Goal: Task Accomplishment & Management: Complete application form

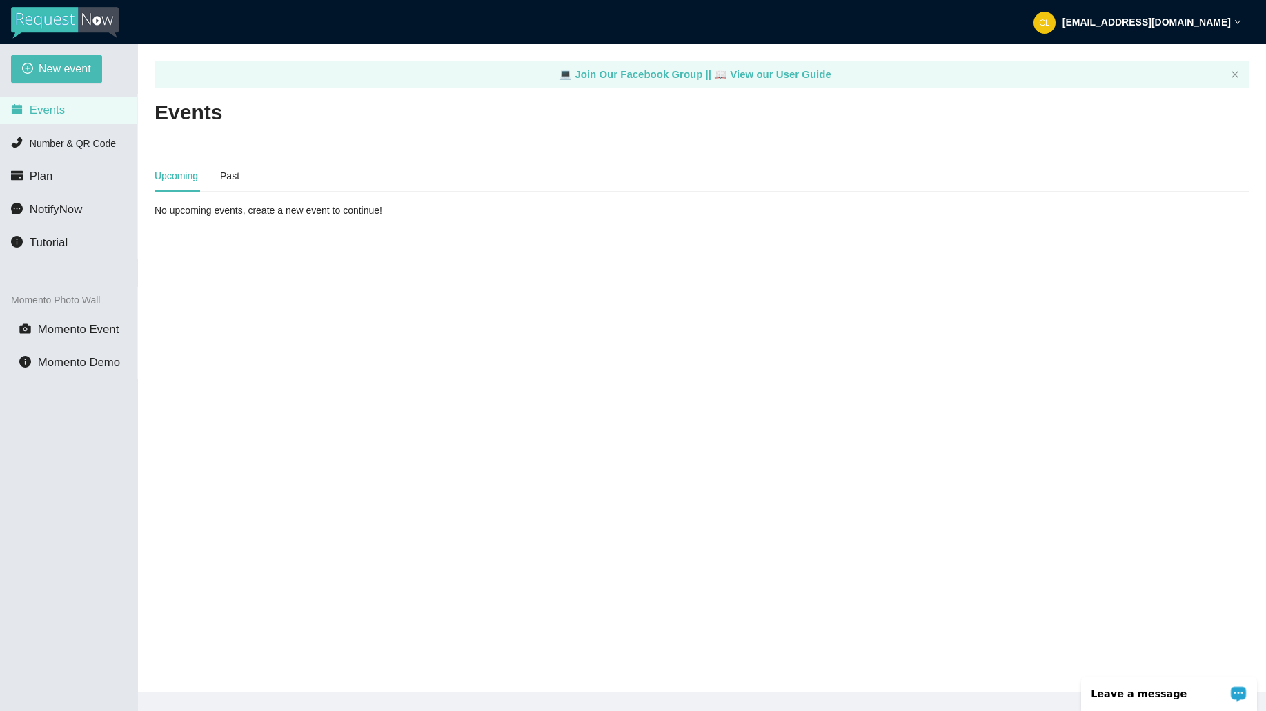
click at [88, 52] on div "New event Events Number & QR Code Plan NotifyNow Tutorial Momento Photo Wall Mo…" at bounding box center [69, 399] width 138 height 711
click at [90, 62] on span "New event" at bounding box center [65, 68] width 52 height 17
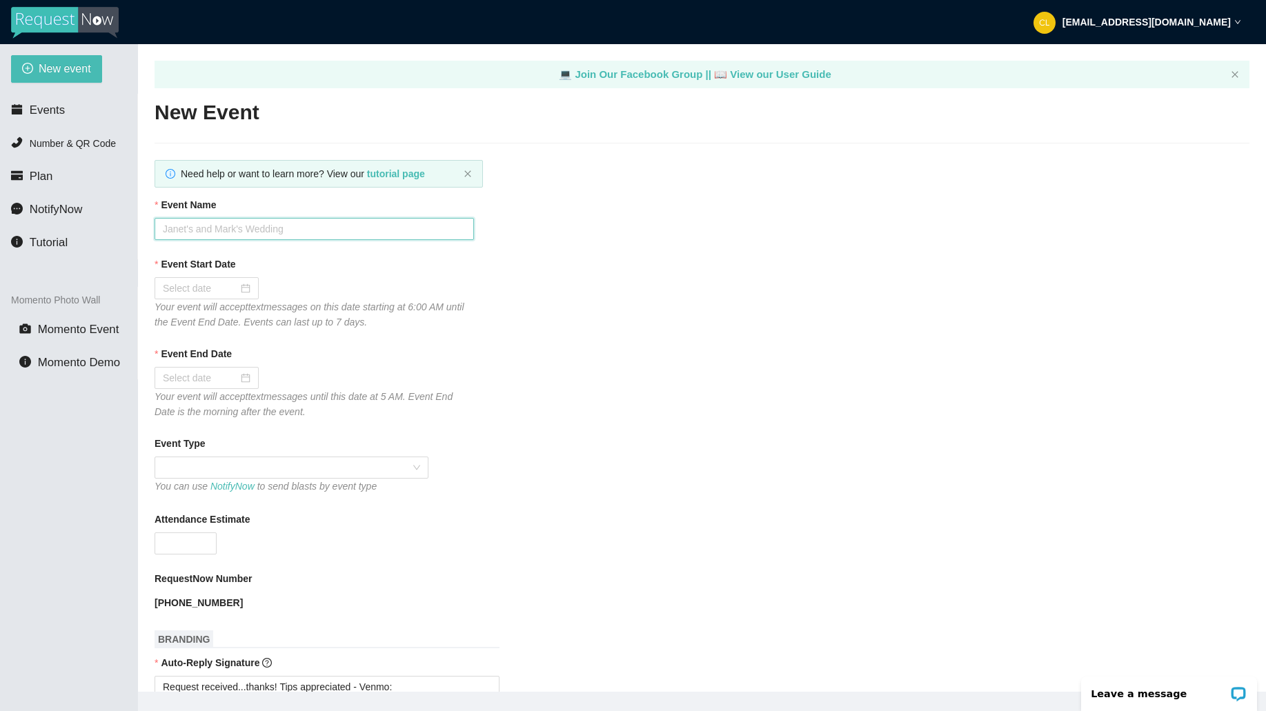
click at [250, 224] on input "Event Name" at bounding box center [314, 229] width 319 height 22
type input "Club Cafe Saturdays W/ DJ [PERSON_NAME]"
click at [204, 286] on input "Event Start Date" at bounding box center [200, 288] width 75 height 15
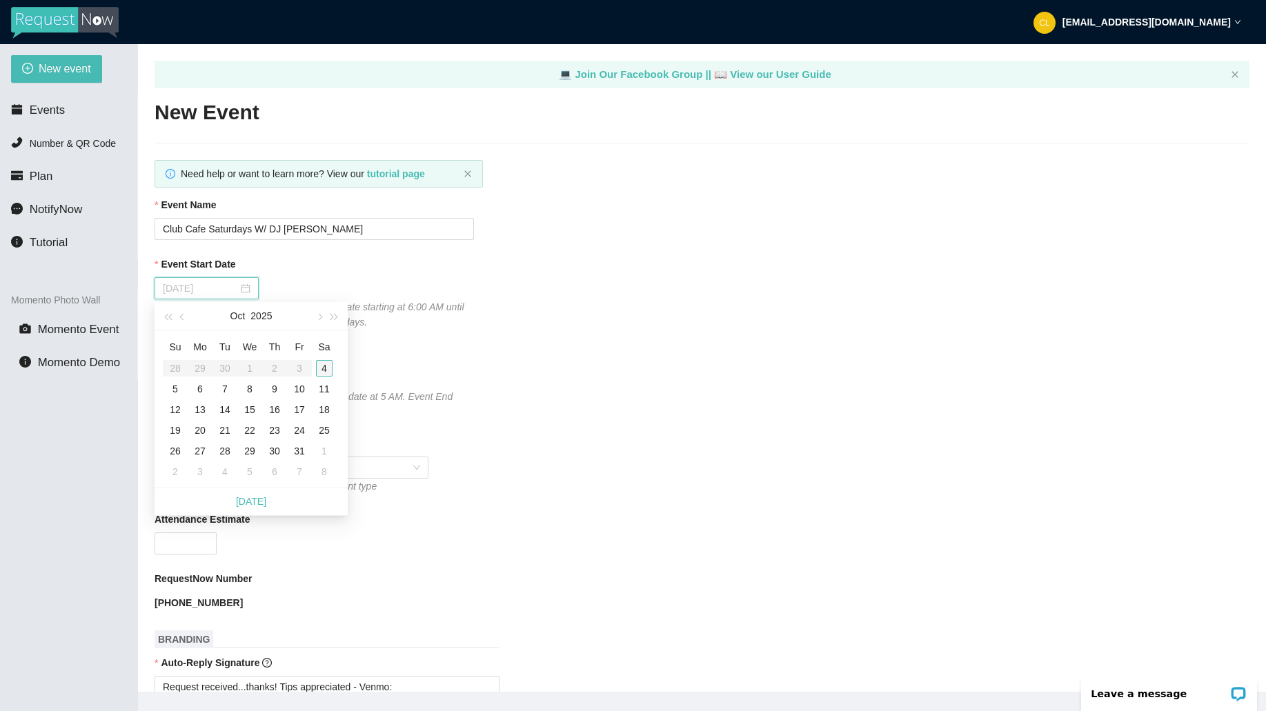
type input "[DATE]"
click at [324, 368] on div "4" at bounding box center [324, 368] width 17 height 17
type input "[DATE]"
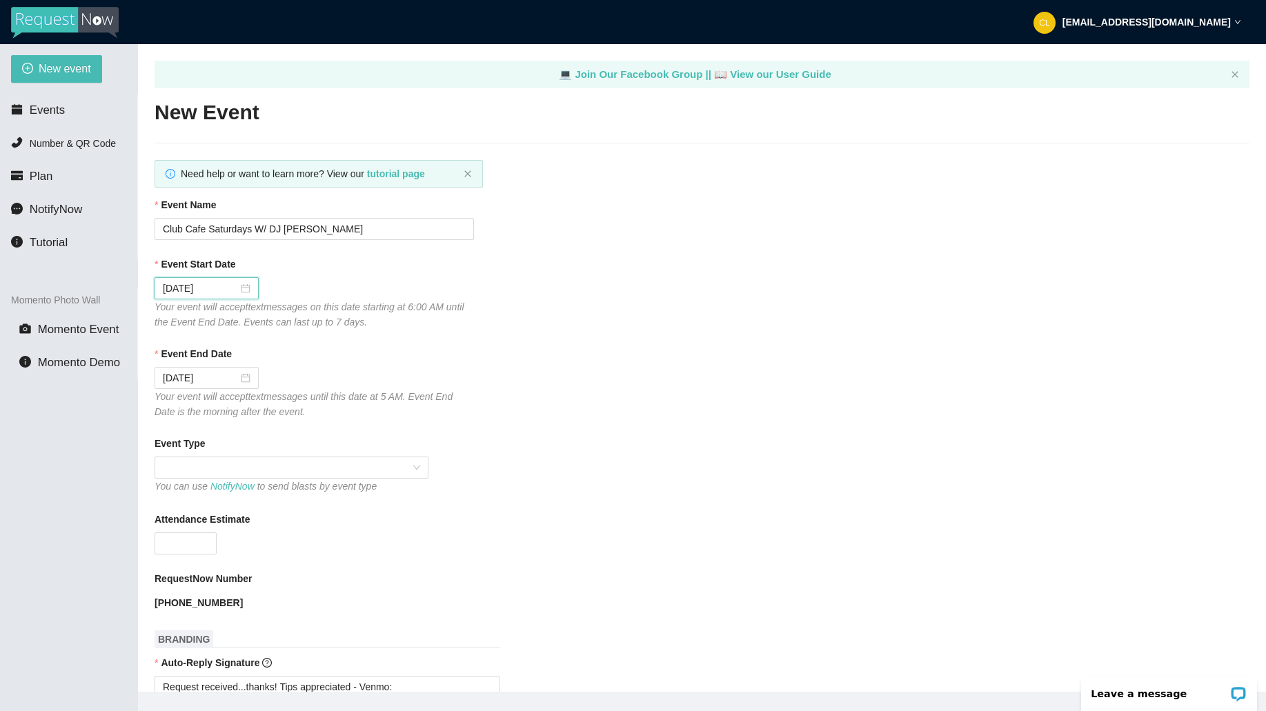
click at [339, 456] on div "Event Type" at bounding box center [702, 446] width 1095 height 21
click at [337, 466] on span at bounding box center [291, 467] width 257 height 21
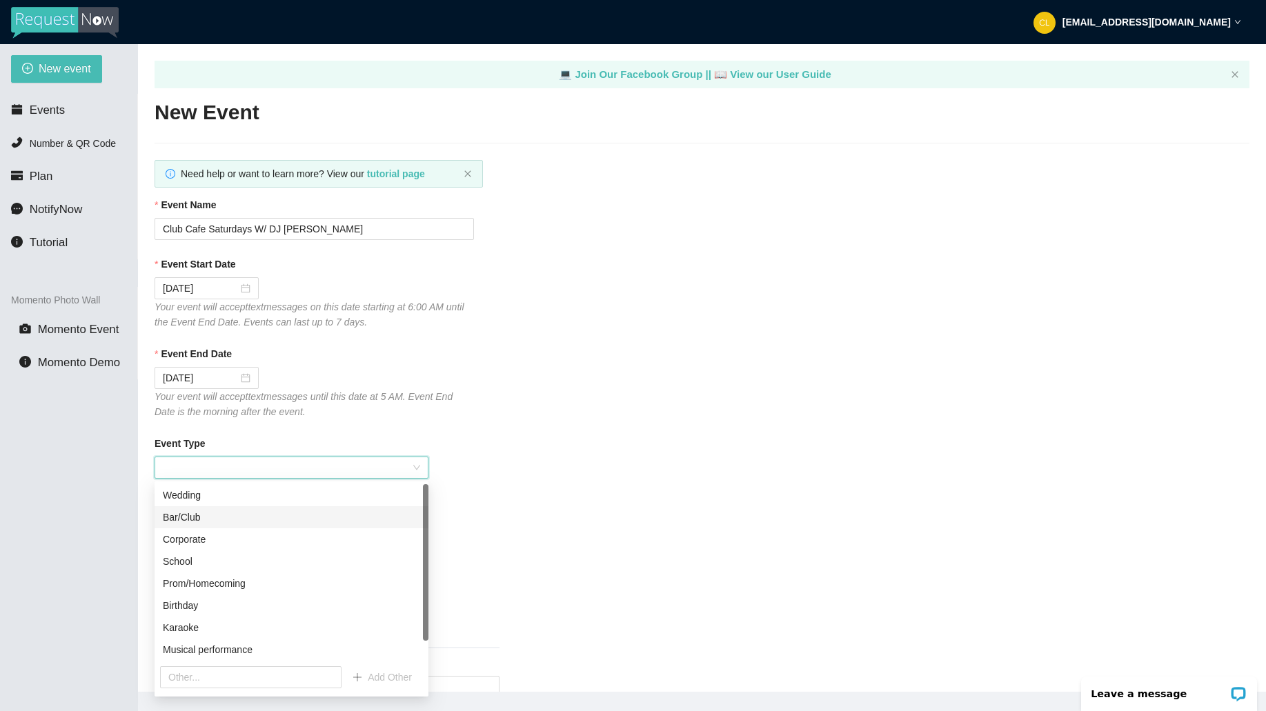
click at [284, 519] on div "Bar/Club" at bounding box center [291, 517] width 257 height 15
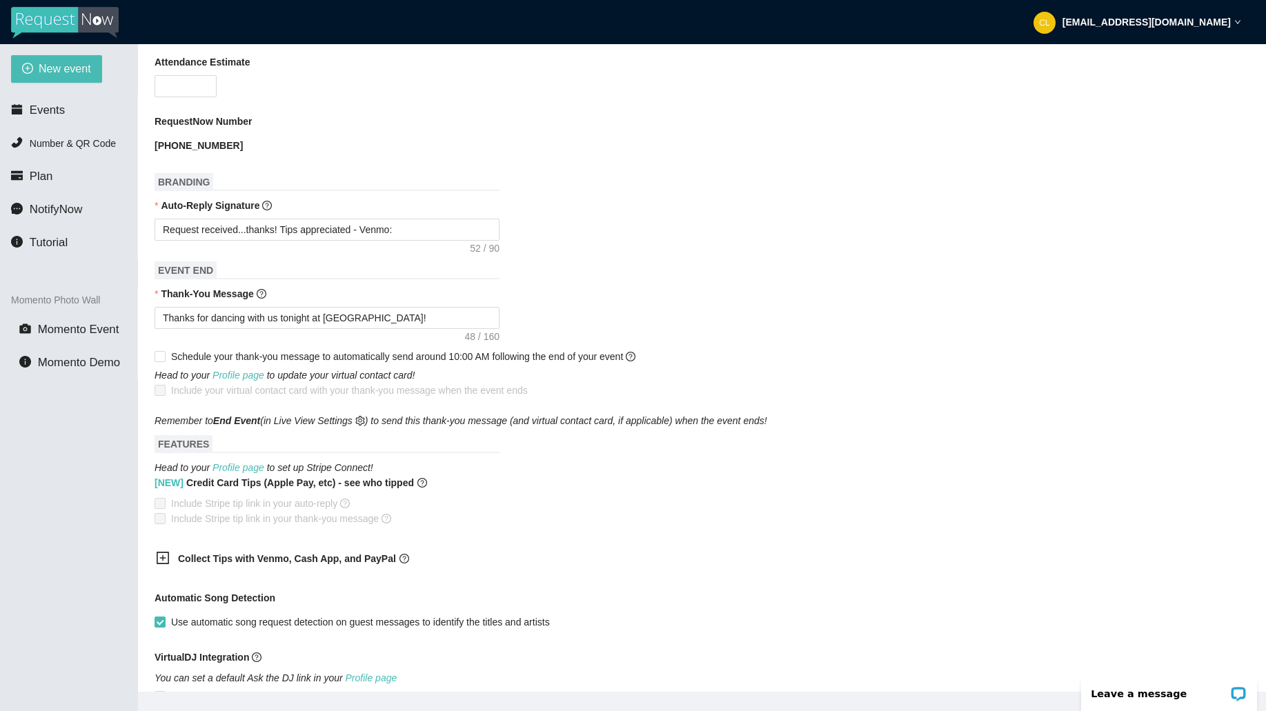
scroll to position [458, 0]
click at [302, 549] on div "Collect Tips with Venmo, Cash App, and PayPal" at bounding box center [317, 559] width 345 height 34
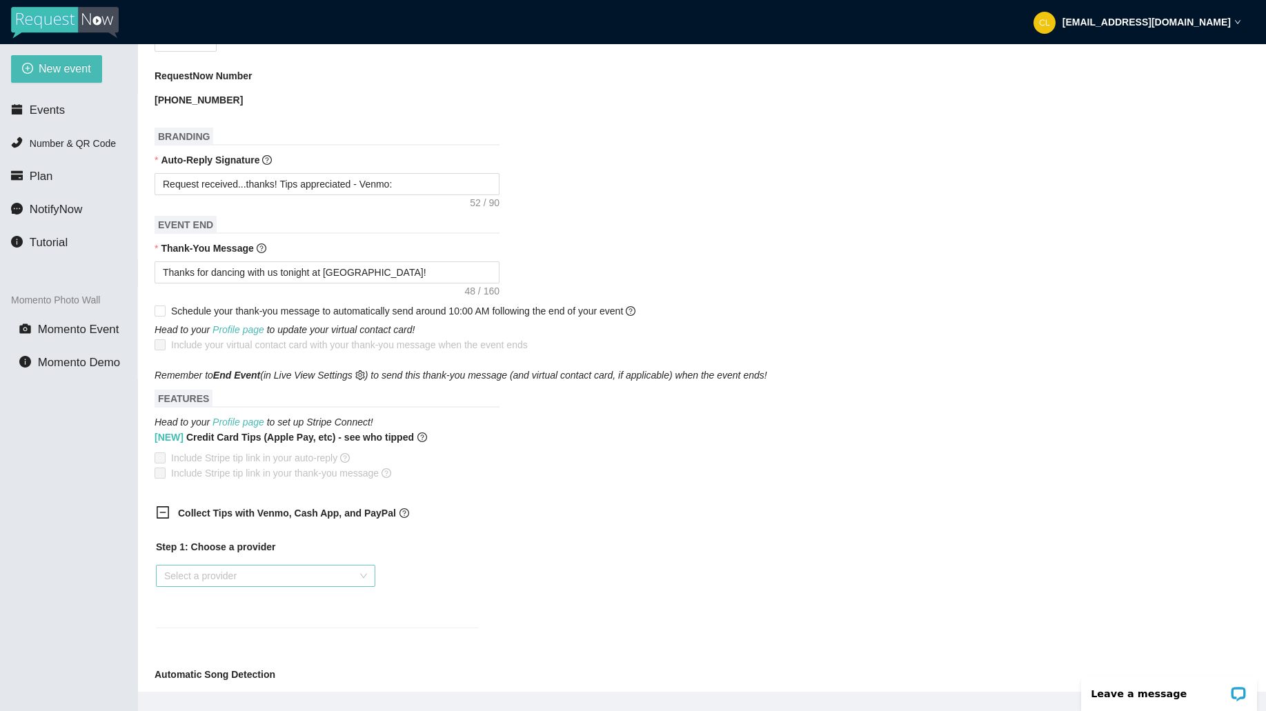
scroll to position [504, 0]
click at [268, 578] on input "search" at bounding box center [260, 574] width 193 height 21
click at [262, 625] on div "Venmo" at bounding box center [265, 624] width 203 height 15
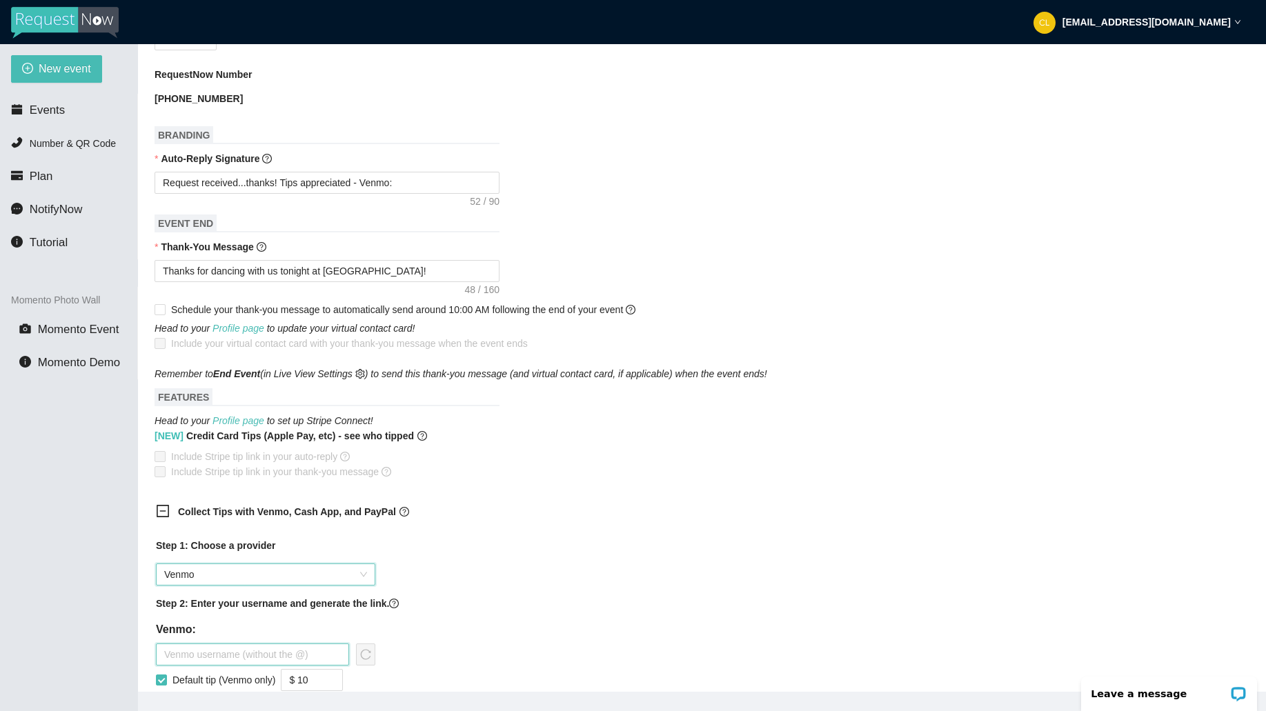
click at [246, 654] on input "text" at bounding box center [252, 655] width 193 height 22
type input "djbrianderrick"
click at [371, 649] on icon "reload" at bounding box center [365, 654] width 11 height 11
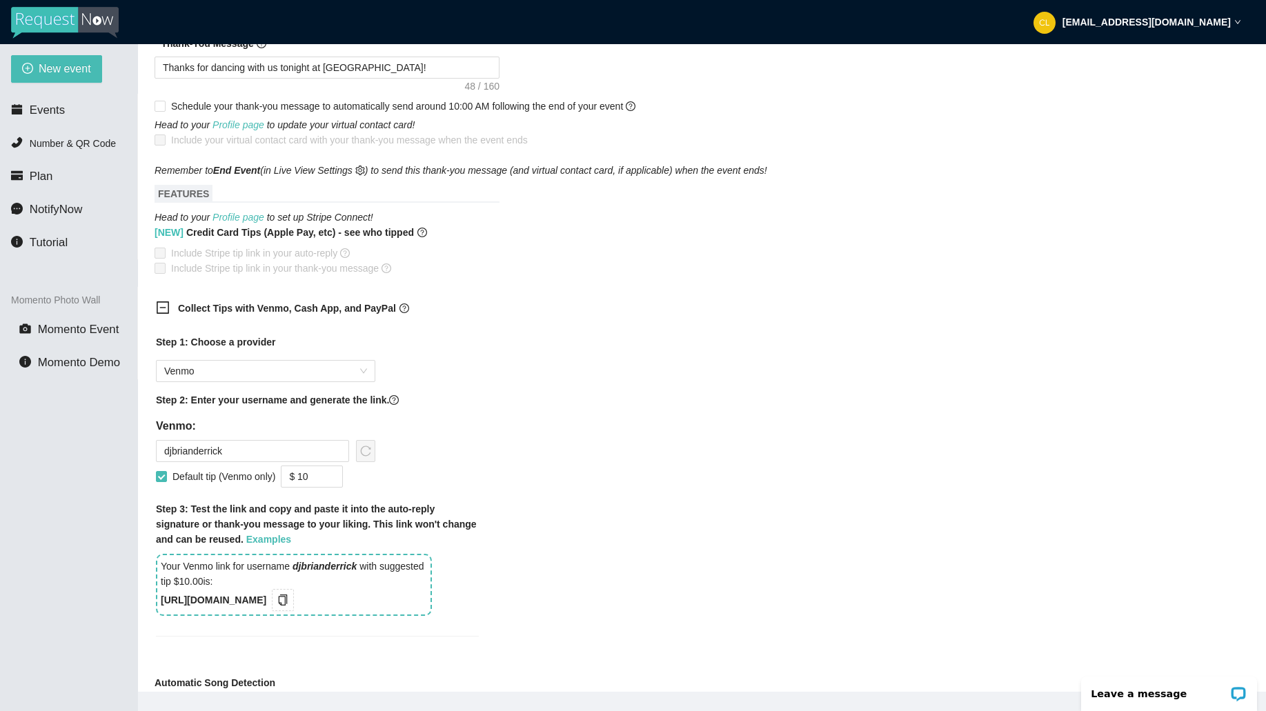
scroll to position [711, 0]
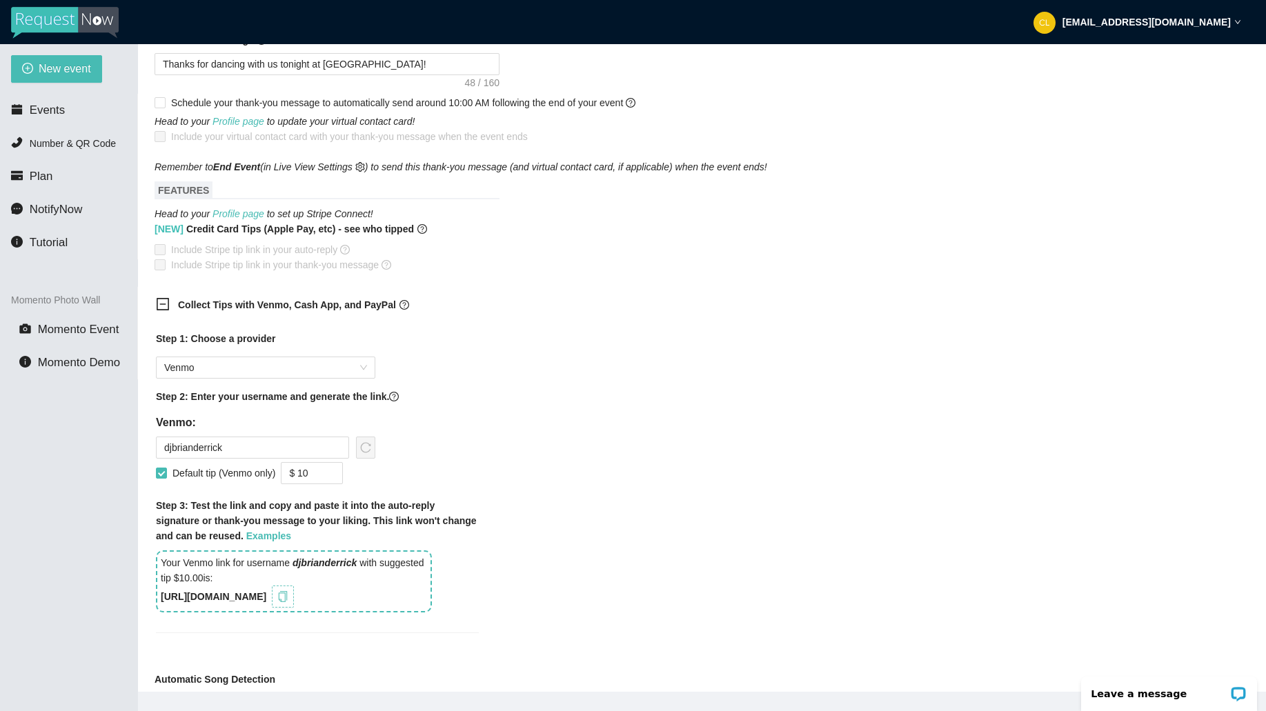
click at [288, 598] on icon "copy" at bounding box center [282, 596] width 11 height 11
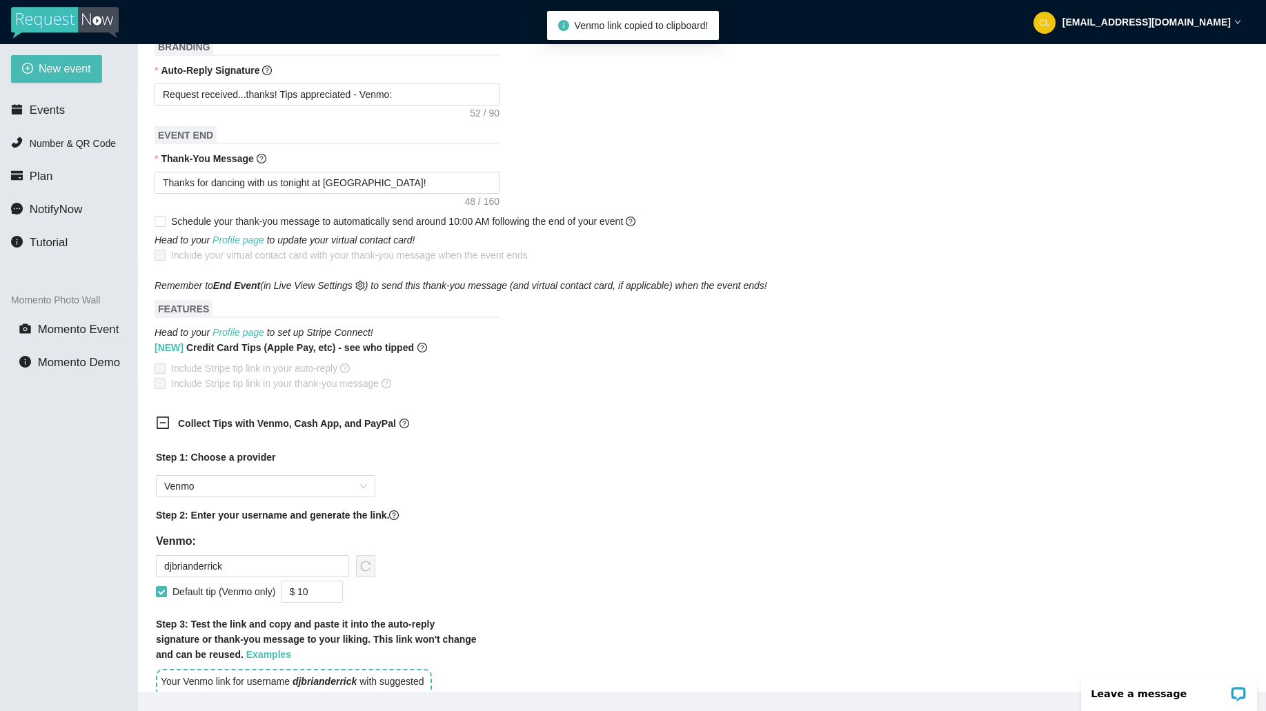
scroll to position [557, 0]
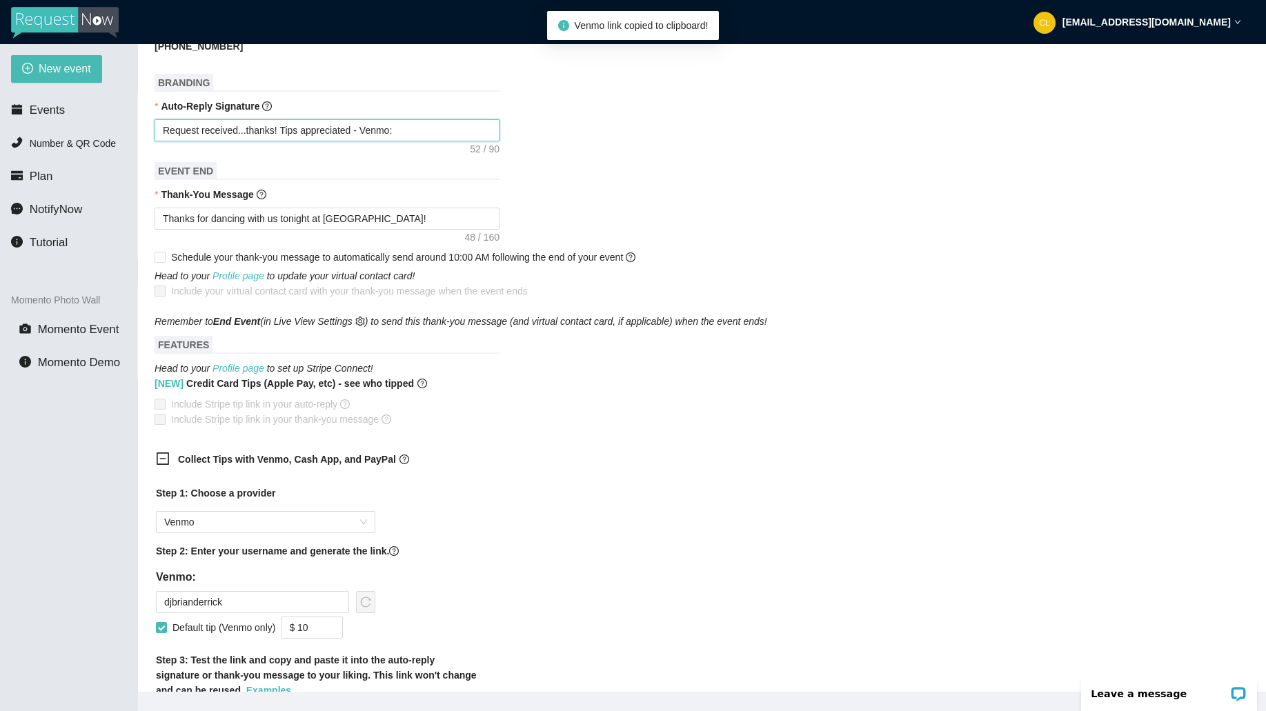
click at [461, 134] on textarea "Request received...thanks! Tips appreciated - Venmo:" at bounding box center [327, 130] width 345 height 22
type textarea "Request received...thanks! Tips appreciated - Venmo:"
paste textarea "[URL][DOMAIN_NAME]"
type textarea "Request received...thanks! Tips appreciated - Venmo: [URL][DOMAIN_NAME]"
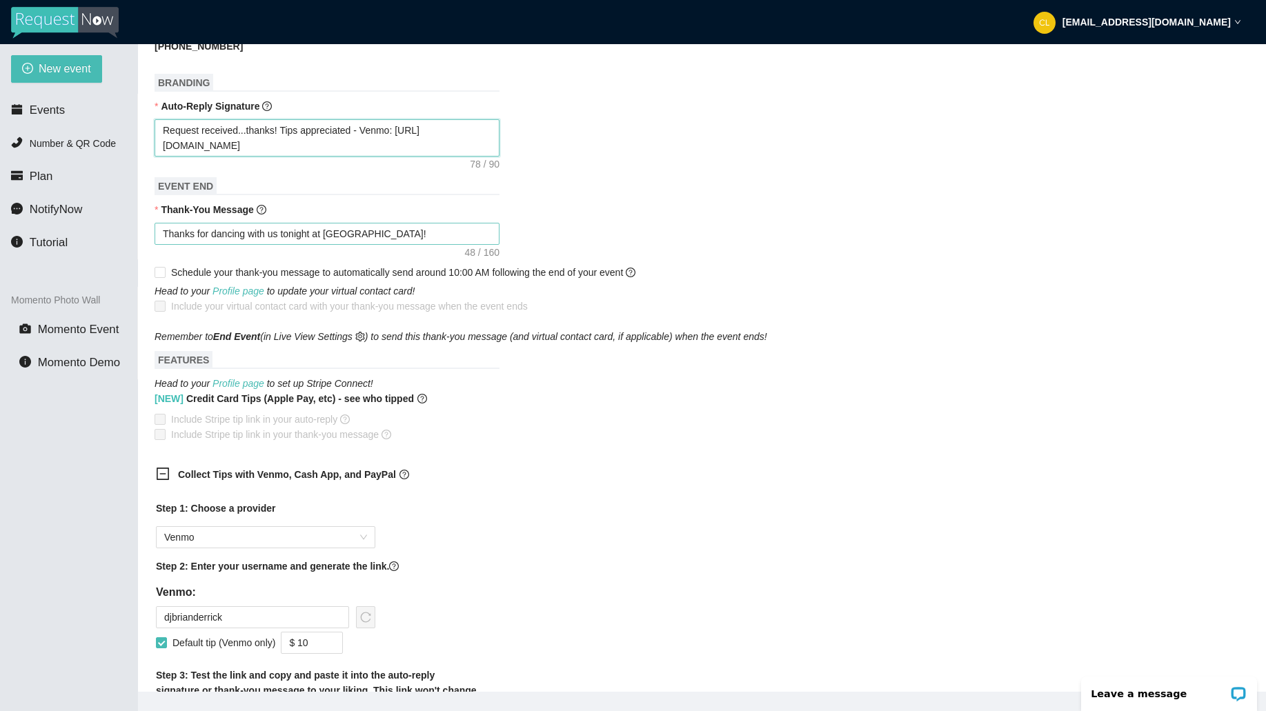
type textarea "Request received...thanks! Tips appreciated - Venmo: [URL][DOMAIN_NAME]"
click at [408, 231] on textarea "Thanks for dancing with us tonight at [GEOGRAPHIC_DATA]!" at bounding box center [327, 234] width 345 height 22
type textarea "Thanks for dancing with us tonight at [GEOGRAPHIC_DATA]!"
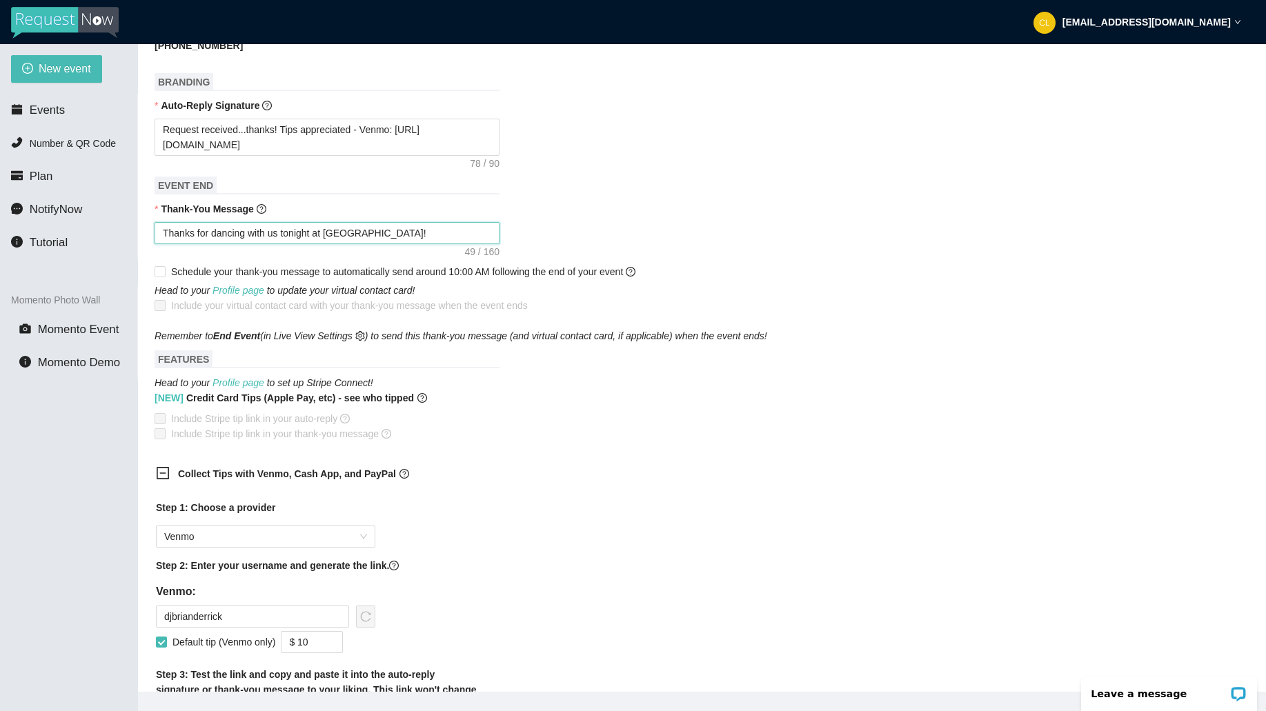
paste textarea "[URL][DOMAIN_NAME]"
type textarea "Thanks for dancing with us tonight at Club Cafe! [URL][DOMAIN_NAME]"
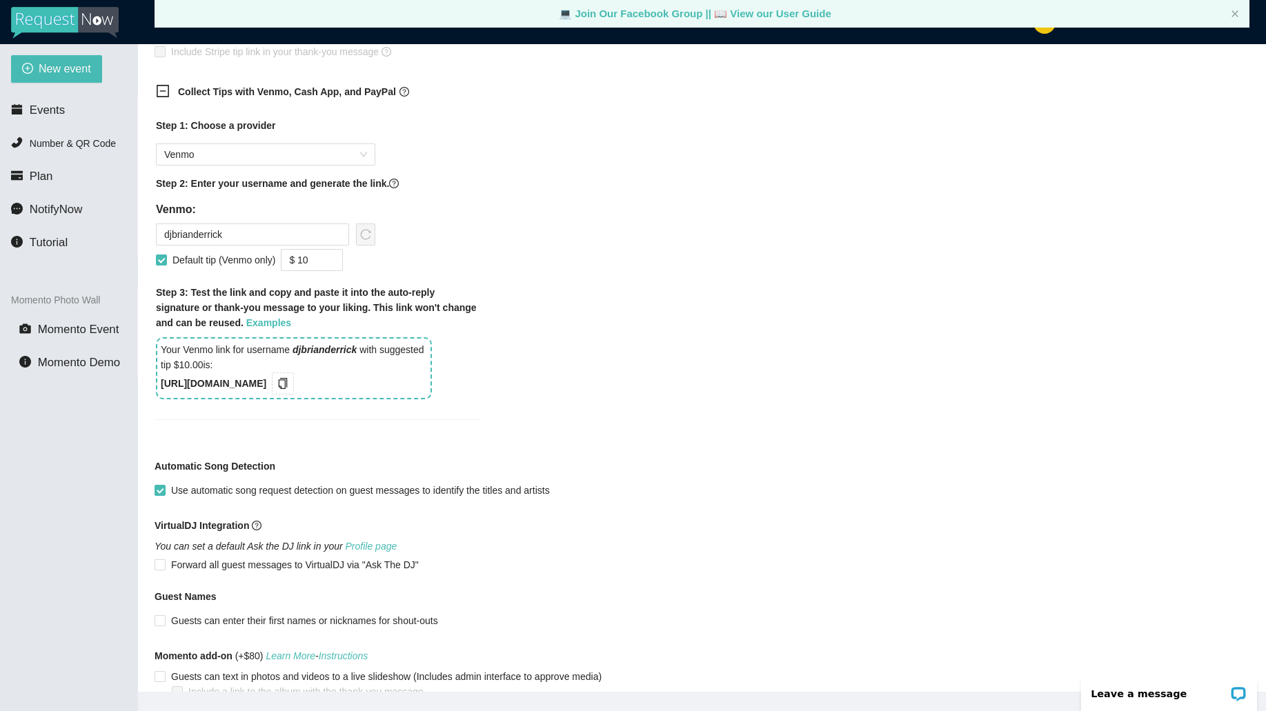
scroll to position [1045, 0]
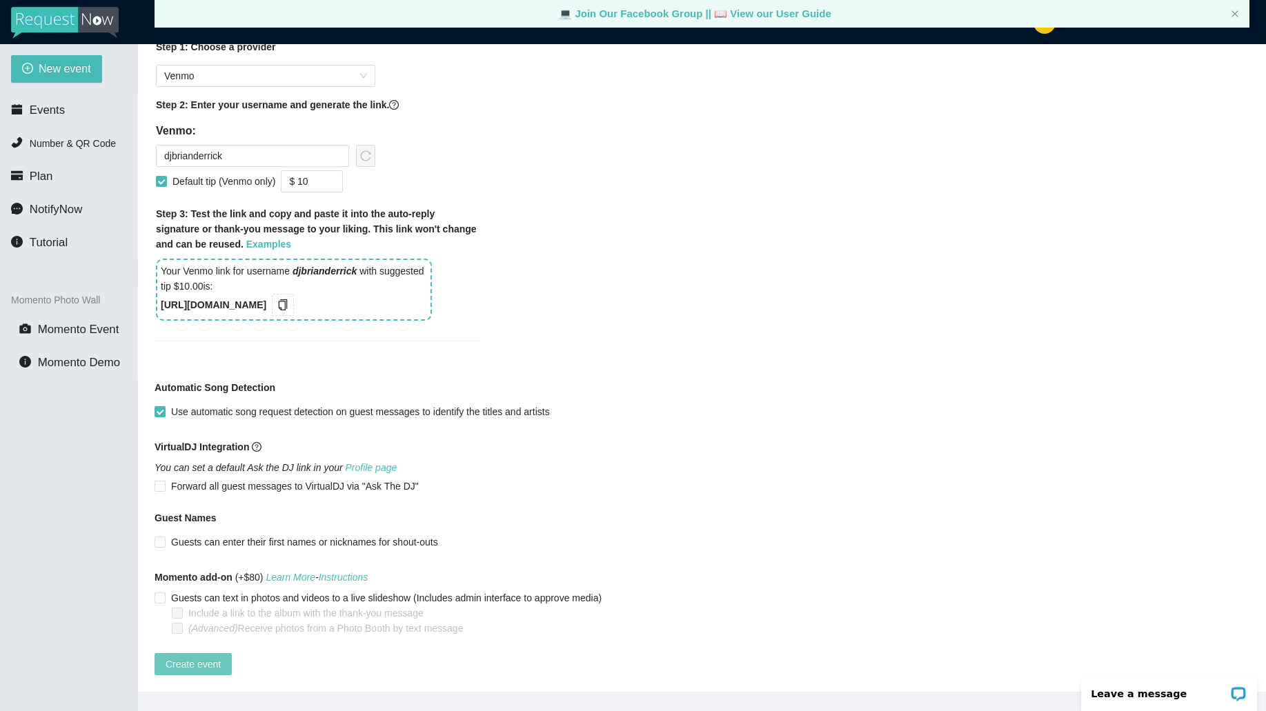
type textarea "Thanks for dancing with us tonight at Club Cafe! [URL][DOMAIN_NAME]"
click at [210, 657] on span "Create event" at bounding box center [193, 664] width 55 height 15
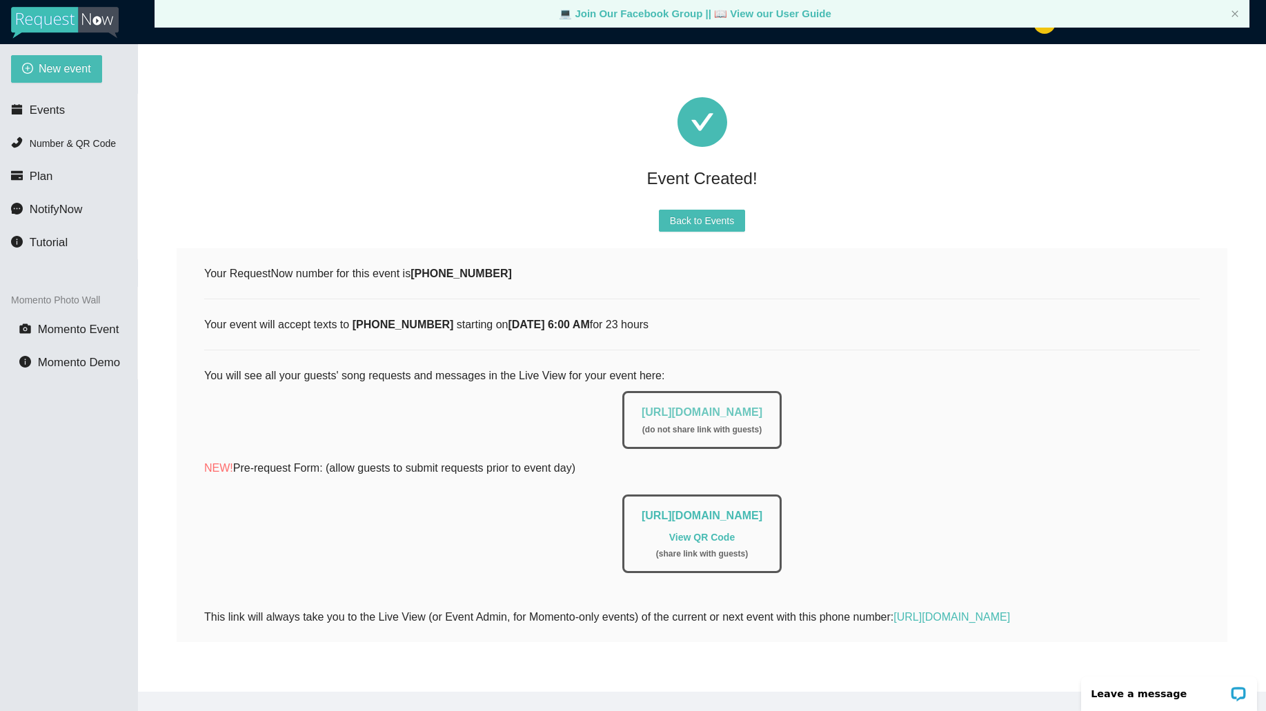
click at [762, 406] on link "[URL][DOMAIN_NAME]" at bounding box center [702, 412] width 121 height 12
